Goal: Task Accomplishment & Management: Use online tool/utility

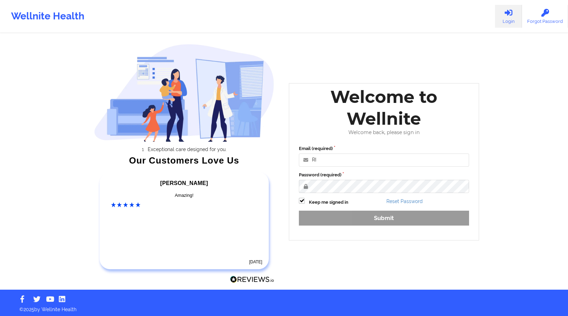
type input "[PERSON_NAME][EMAIL_ADDRESS][DOMAIN_NAME]"
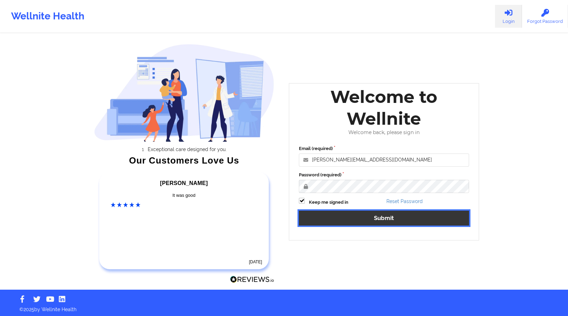
click at [366, 210] on button "Submit" at bounding box center [384, 217] width 170 height 15
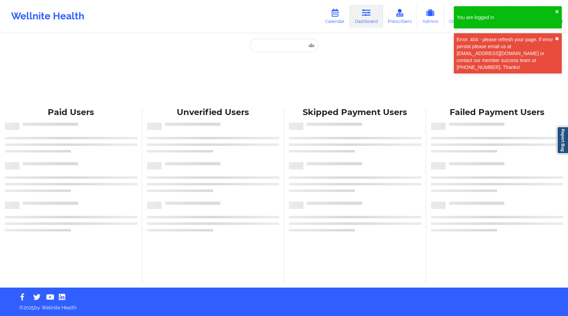
click at [557, 38] on button "✖︎" at bounding box center [557, 39] width 4 height 6
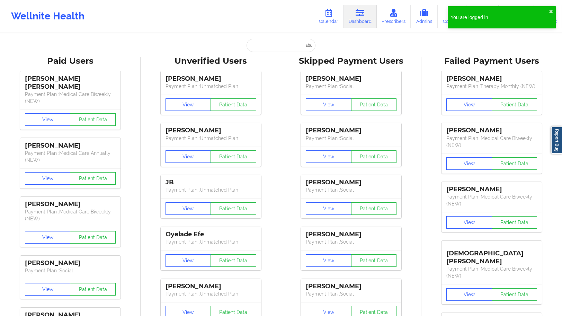
click at [554, 9] on div "You are logged in ✖︎" at bounding box center [502, 17] width 108 height 22
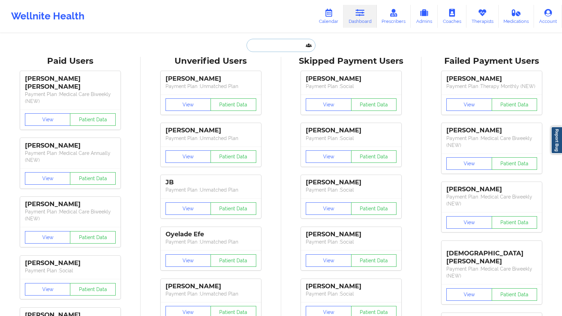
click at [266, 47] on input "text" at bounding box center [281, 45] width 69 height 13
paste input "[PERSON_NAME]"
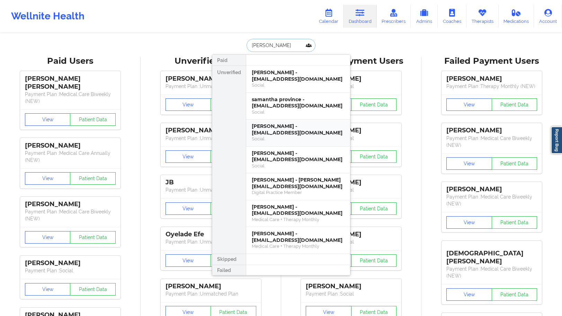
scroll to position [1, 0]
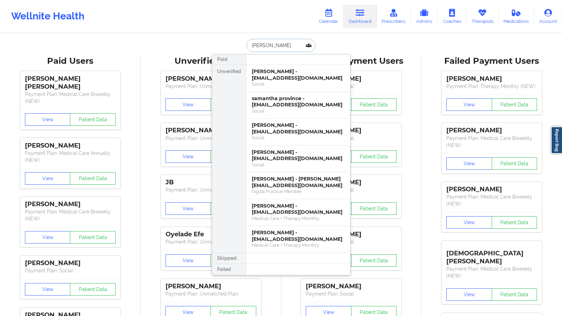
click at [258, 48] on input "[PERSON_NAME]" at bounding box center [281, 45] width 69 height 13
paste input "[PERSON_NAME]"
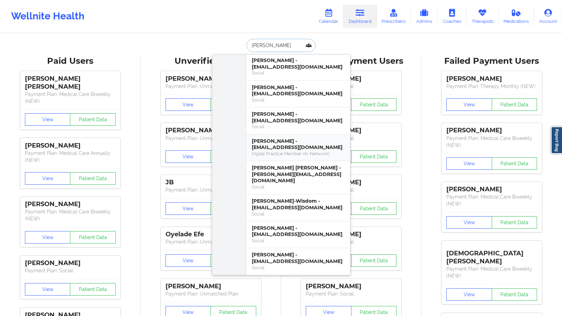
scroll to position [69, 0]
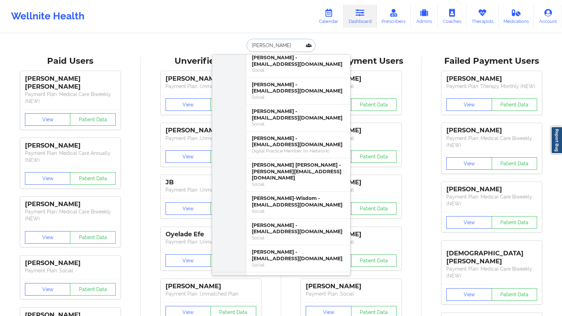
type input "[PERSON_NAME]"
